Goal: Task Accomplishment & Management: Manage account settings

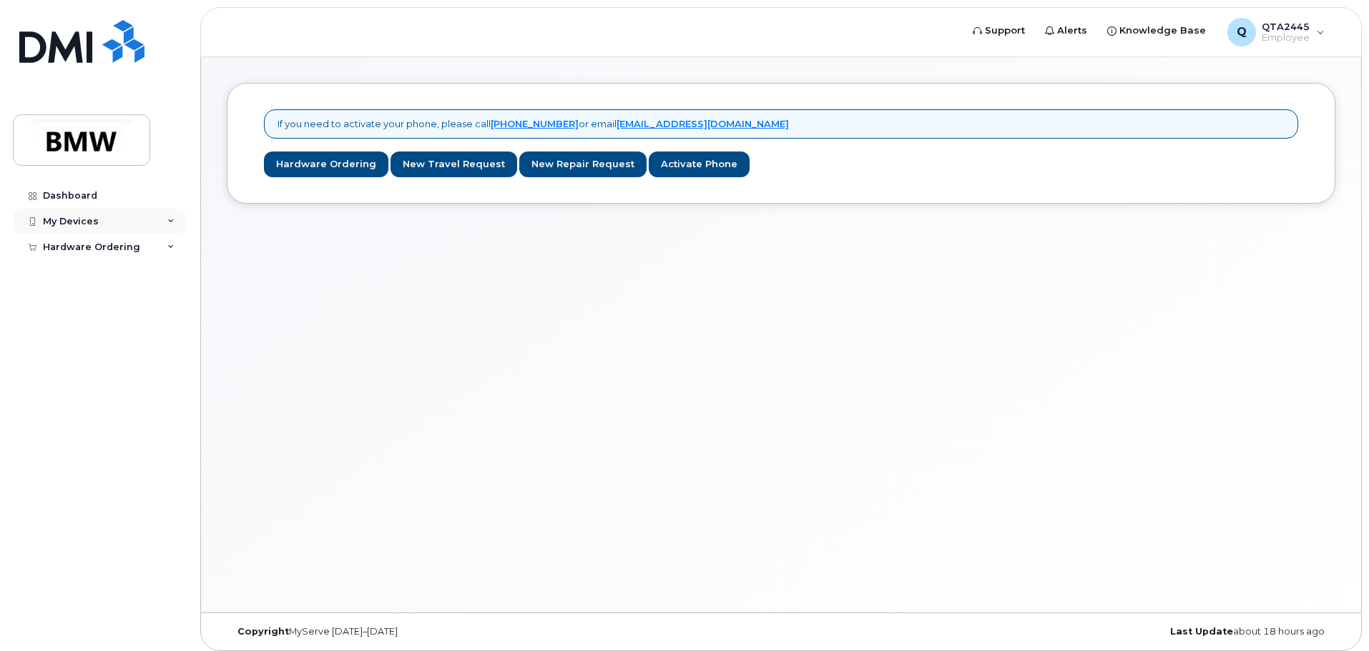
click at [133, 227] on div "My Devices" at bounding box center [99, 222] width 173 height 26
click at [134, 250] on link "Add Device" at bounding box center [112, 248] width 148 height 27
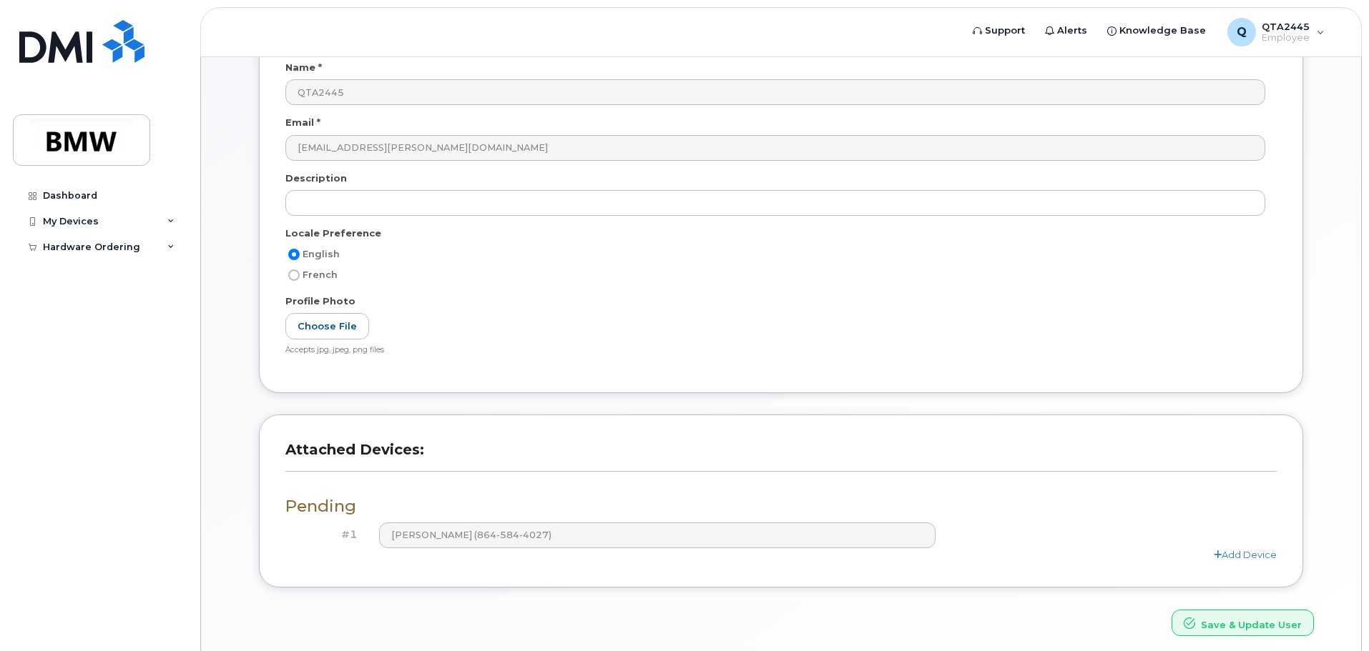
scroll to position [55, 0]
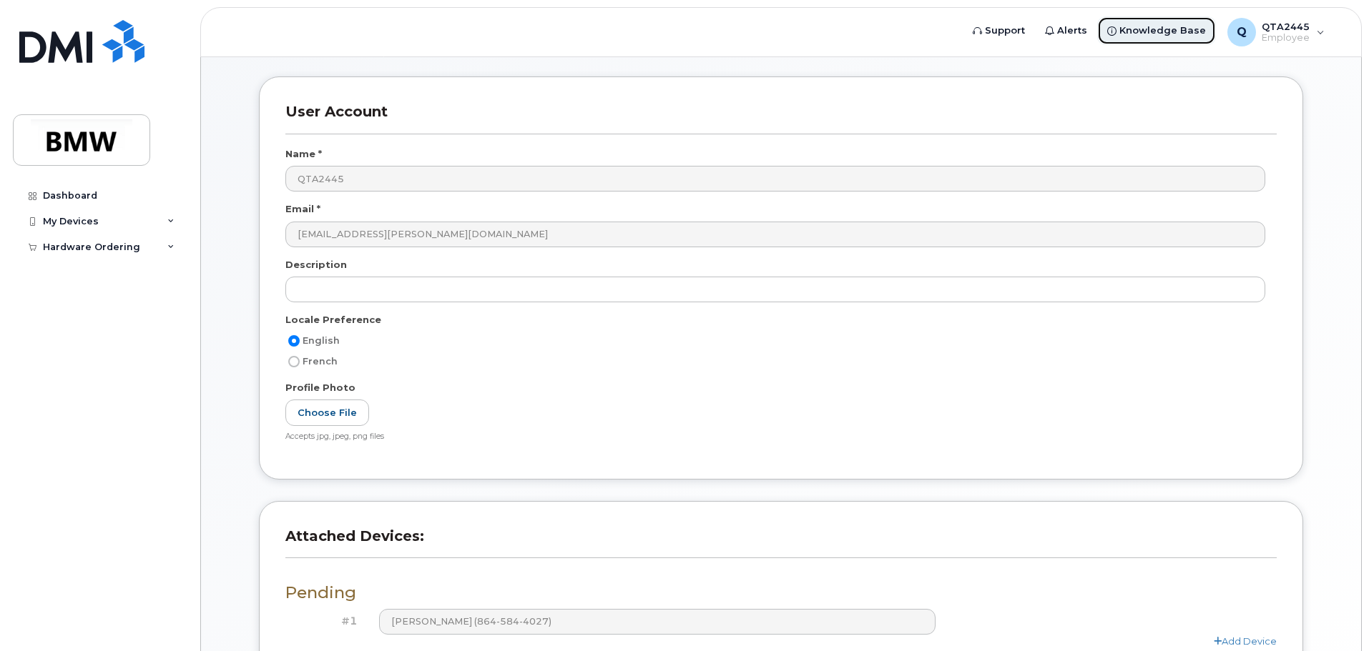
click at [1168, 35] on span "Knowledge Base" at bounding box center [1162, 31] width 87 height 14
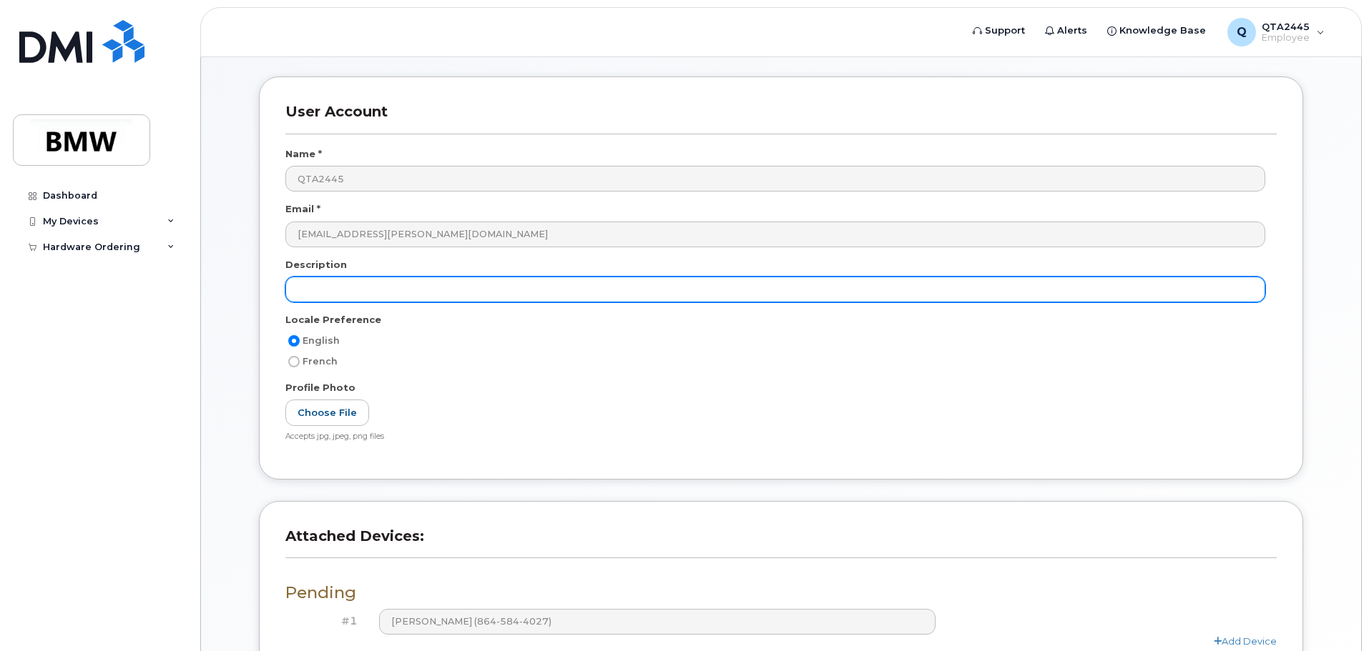
click at [365, 292] on input "text" at bounding box center [775, 290] width 980 height 26
type input "given phone as a proxy"
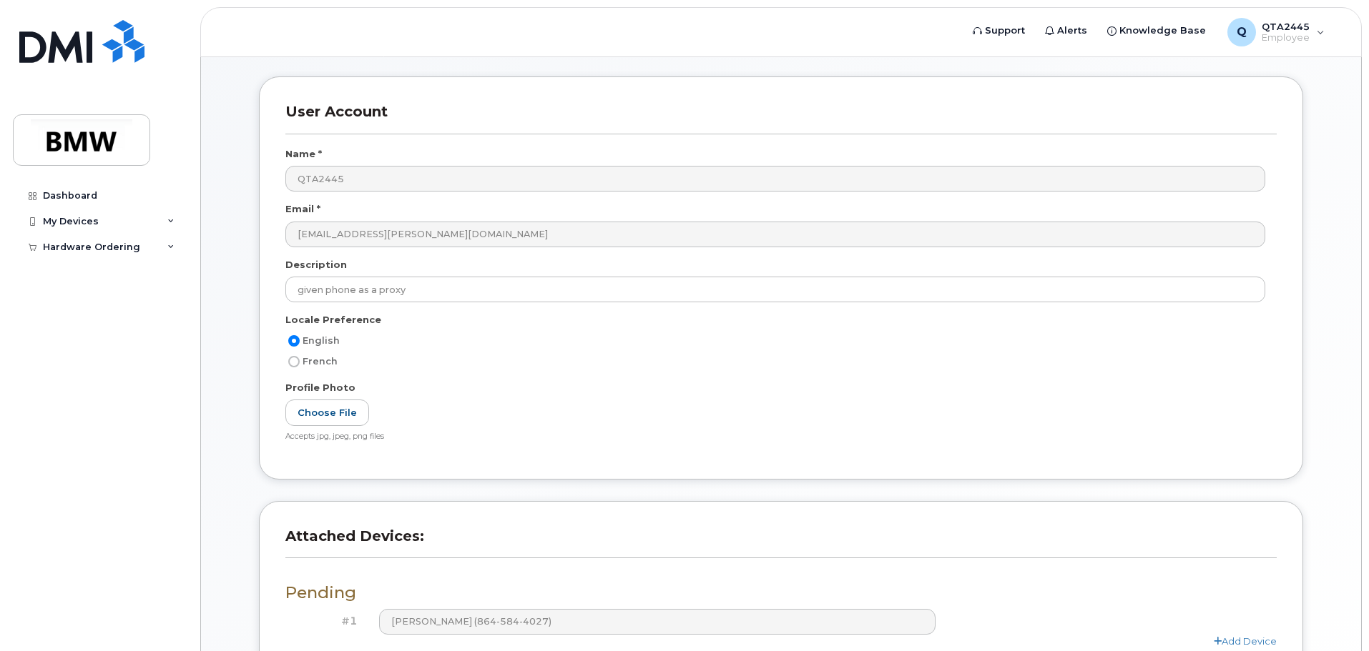
click at [659, 416] on div "Choose File Accepts jpg, jpeg, png files File size should be less than 4MB Inva…" at bounding box center [780, 421] width 991 height 43
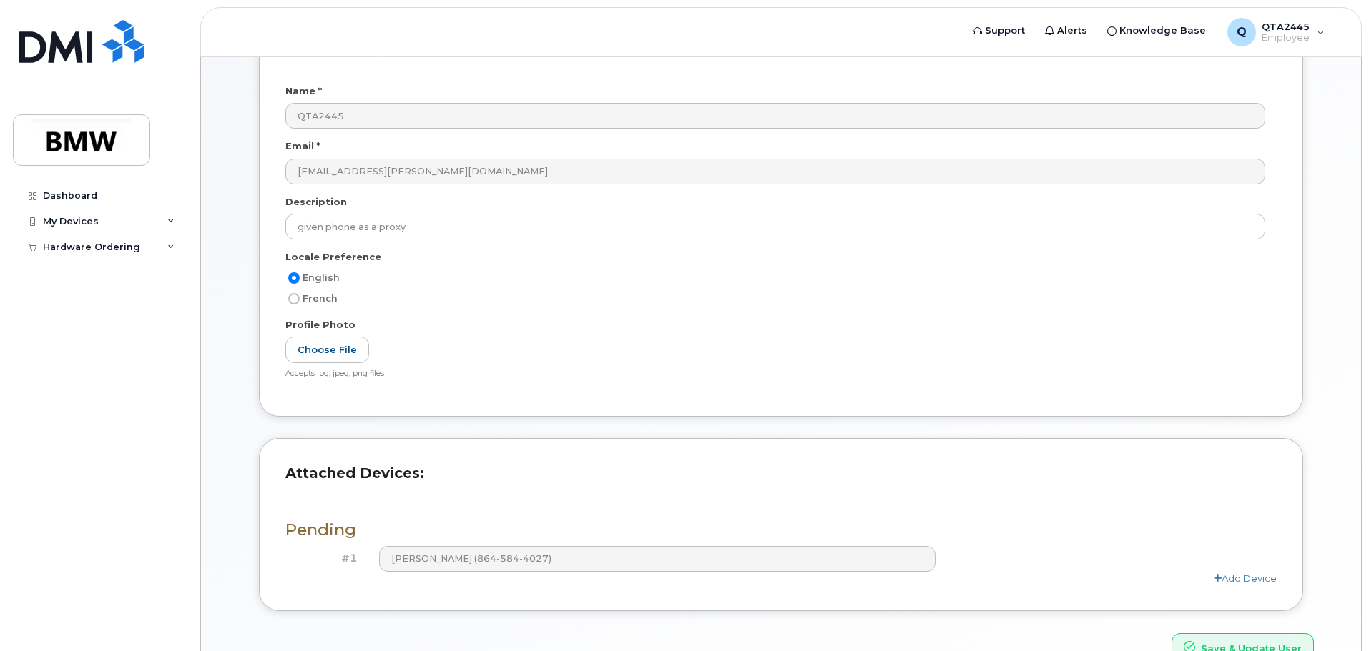
scroll to position [198, 0]
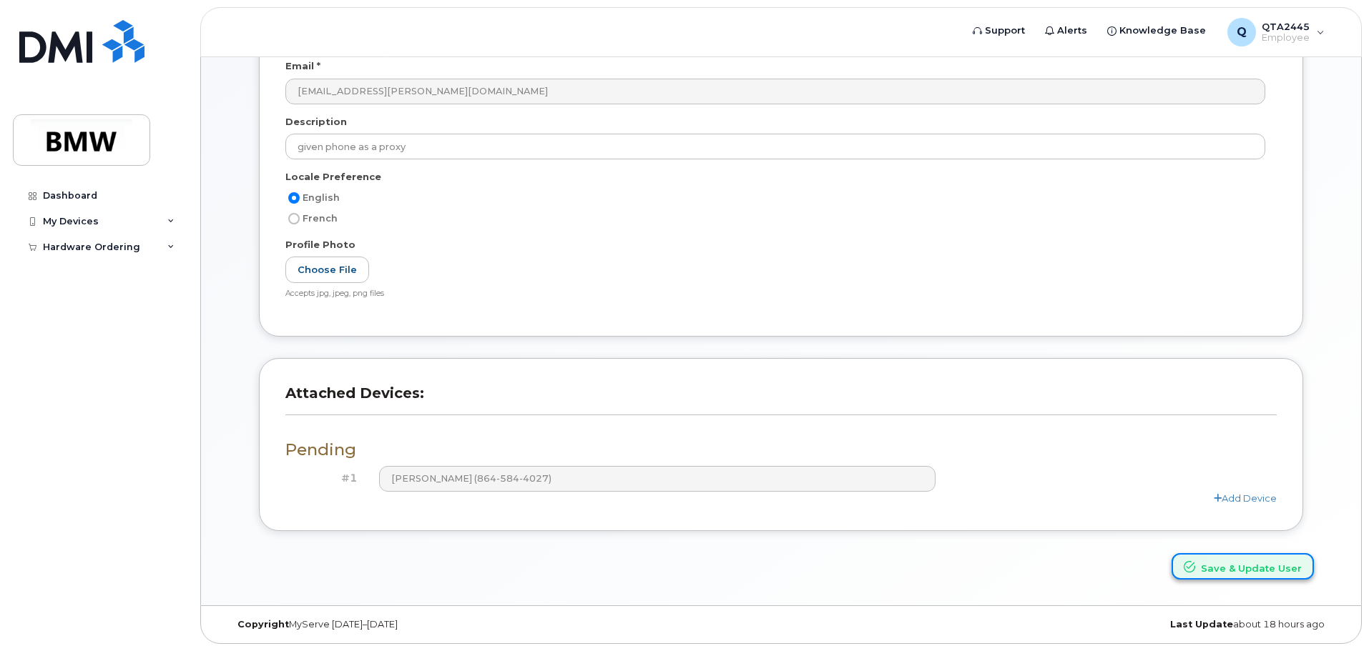
click at [1216, 571] on button "Save & Update User" at bounding box center [1242, 567] width 142 height 26
